Goal: Use online tool/utility: Use online tool/utility

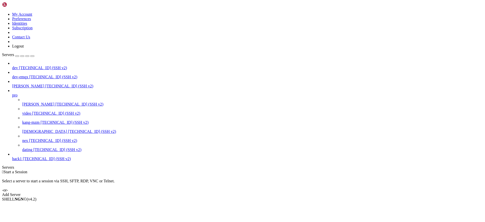
click at [28, 139] on span "nex" at bounding box center [25, 141] width 6 height 4
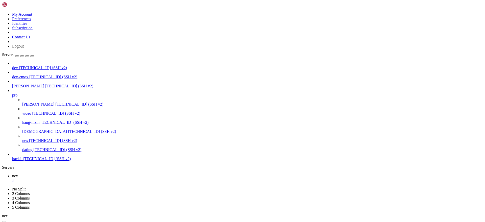
scroll to position [50, 0]
click at [12, 93] on icon at bounding box center [12, 93] width 0 height 0
